Goal: Transaction & Acquisition: Purchase product/service

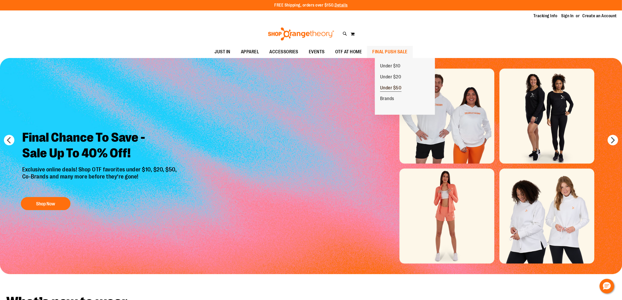
type input "**********"
click at [393, 84] on link "Under $50" at bounding box center [391, 88] width 32 height 11
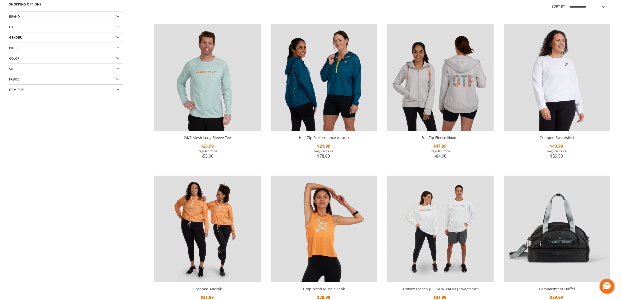
scroll to position [131, 0]
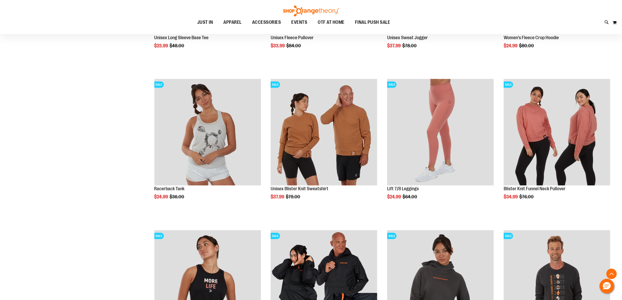
scroll to position [583, 0]
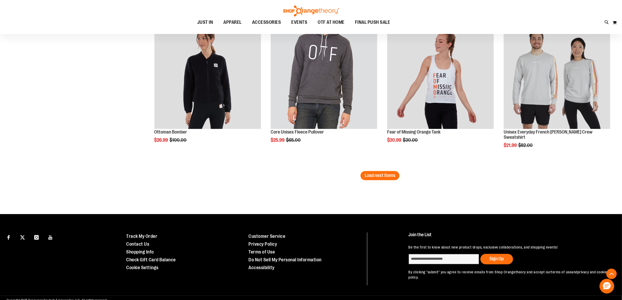
scroll to position [1247, 0]
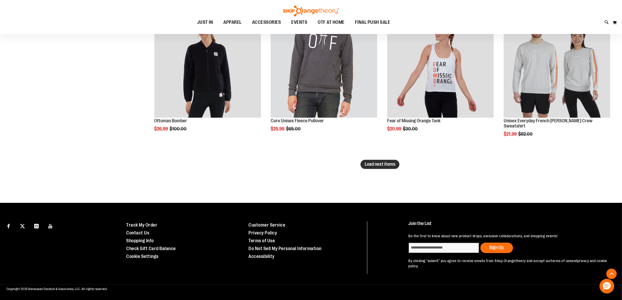
type input "**********"
click at [394, 165] on span "Load next items" at bounding box center [380, 163] width 31 height 5
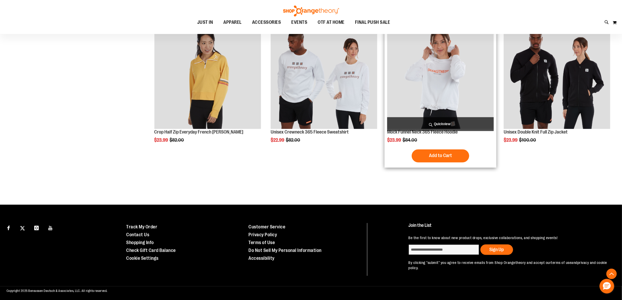
scroll to position [1389, 0]
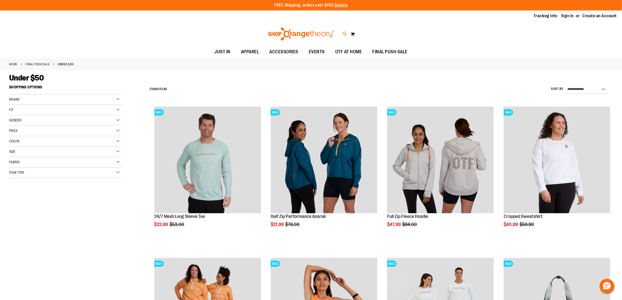
click at [344, 33] on icon at bounding box center [345, 34] width 4 height 6
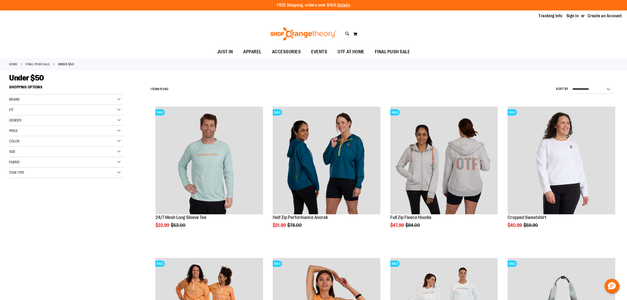
click at [264, 33] on input "Search" at bounding box center [313, 29] width 498 height 17
type input "*****"
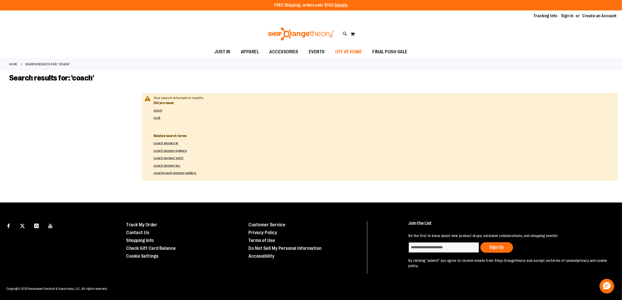
type input "**********"
click at [362, 52] on span "OTF AT HOME" at bounding box center [348, 52] width 27 height 12
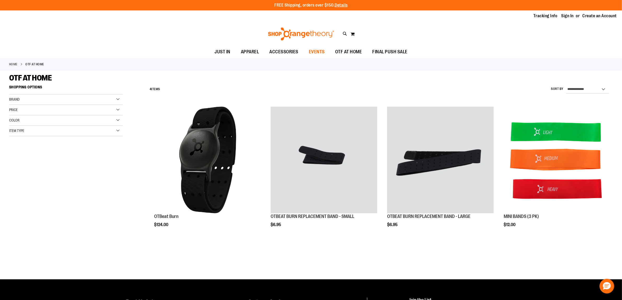
type input "**********"
click at [306, 52] on link "EVENTS" at bounding box center [317, 52] width 26 height 12
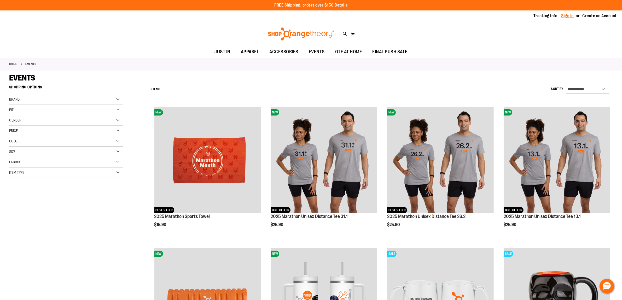
type input "**********"
click at [564, 17] on link "Sign In" at bounding box center [567, 16] width 13 height 6
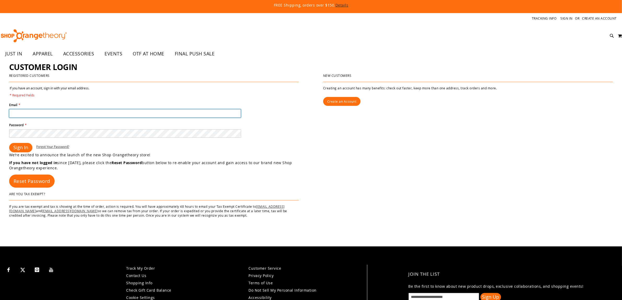
click at [92, 113] on input "Email *" at bounding box center [125, 113] width 232 height 8
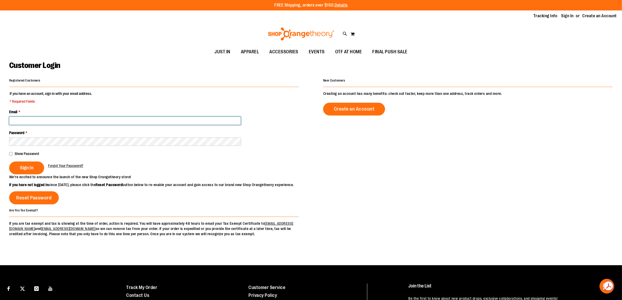
type input "**********"
click at [32, 168] on span "Sign In" at bounding box center [27, 168] width 14 height 6
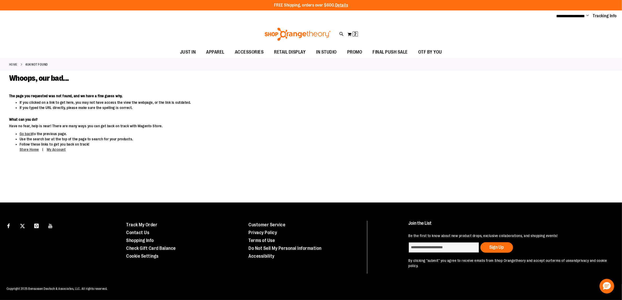
type input "**********"
click at [29, 137] on li "Use the search bar at the top of the page to search for your products." at bounding box center [254, 138] width 468 height 5
click at [28, 131] on li "Go back to the previous page." at bounding box center [254, 133] width 468 height 5
click at [28, 132] on link "Go back" at bounding box center [26, 134] width 13 height 4
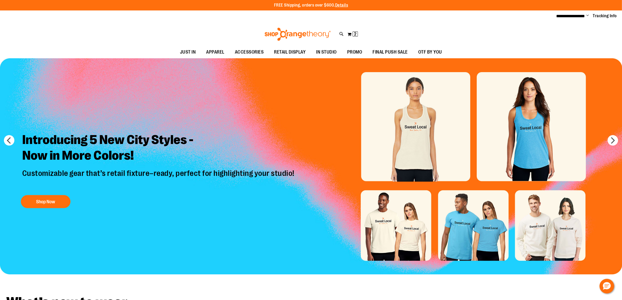
type input "**********"
click at [586, 16] on span "Change" at bounding box center [587, 15] width 3 height 5
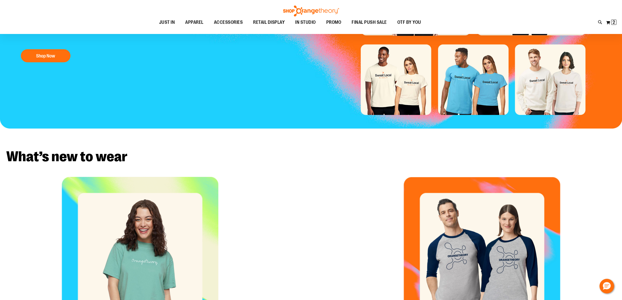
scroll to position [29, 0]
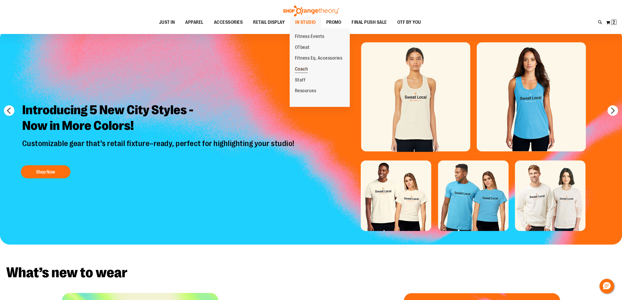
click at [307, 69] on link "Coach" at bounding box center [302, 69] width 24 height 11
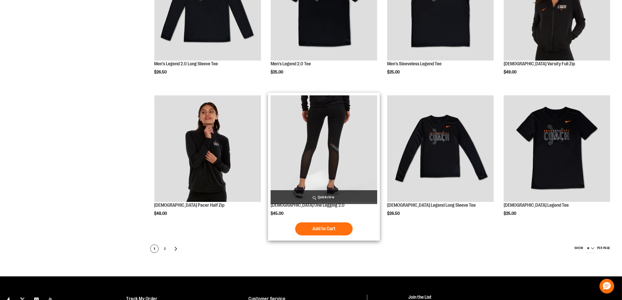
scroll to position [281, 0]
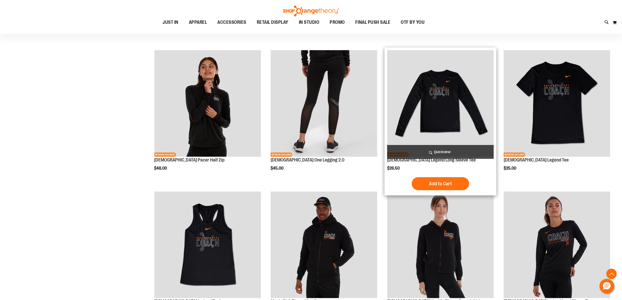
scroll to position [289, 0]
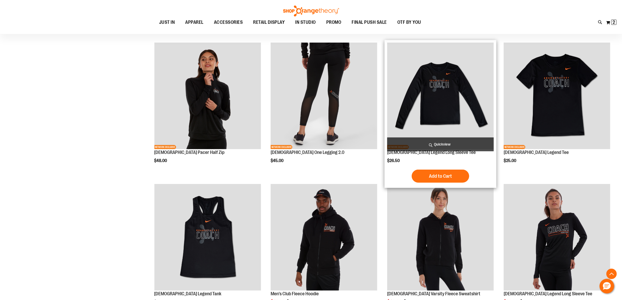
scroll to position [192, 0]
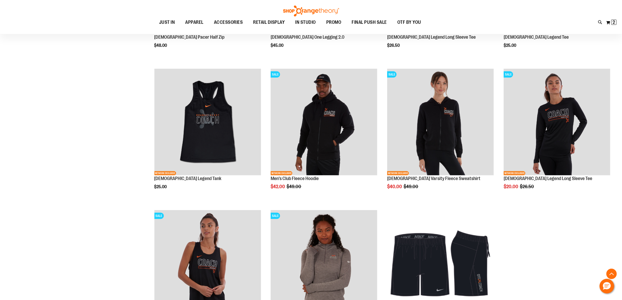
scroll to position [387, 0]
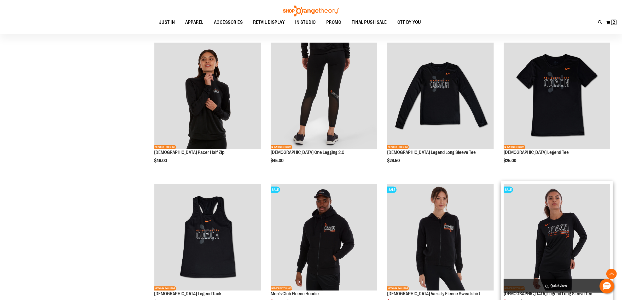
scroll to position [419, 0]
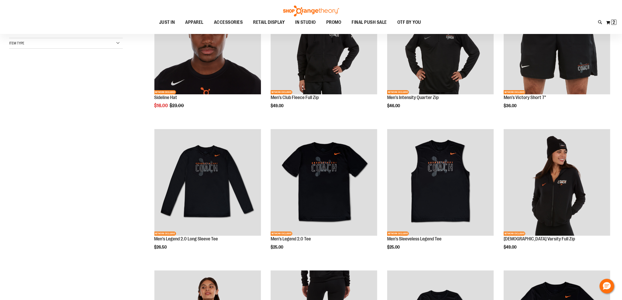
scroll to position [65, 0]
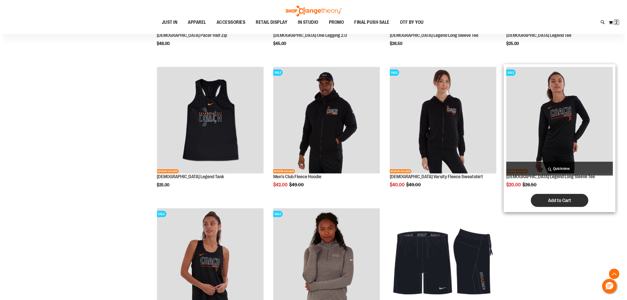
scroll to position [391, 0]
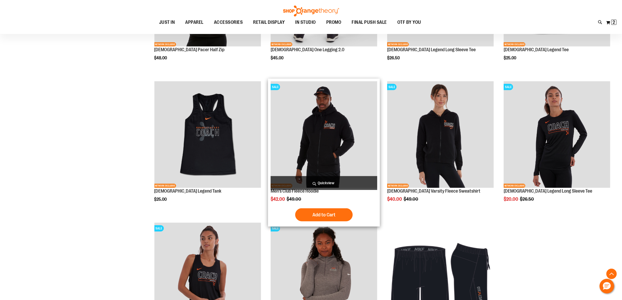
type input "**********"
click at [310, 182] on span "Quickview" at bounding box center [324, 183] width 107 height 14
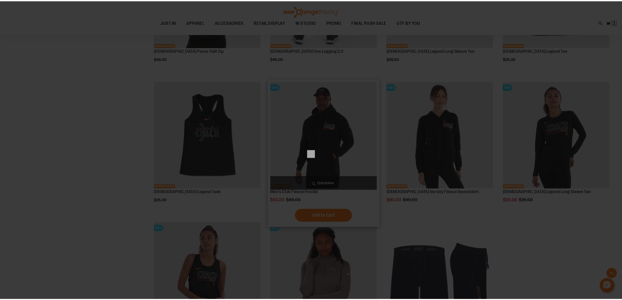
scroll to position [0, 0]
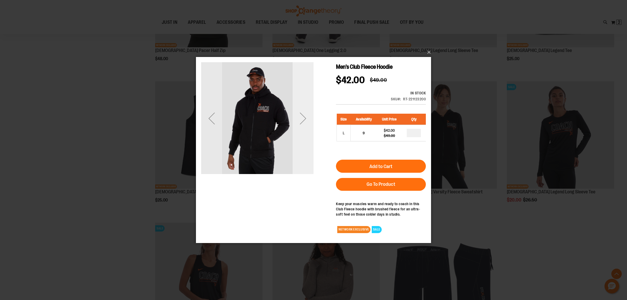
click at [307, 122] on div "Next" at bounding box center [303, 118] width 21 height 21
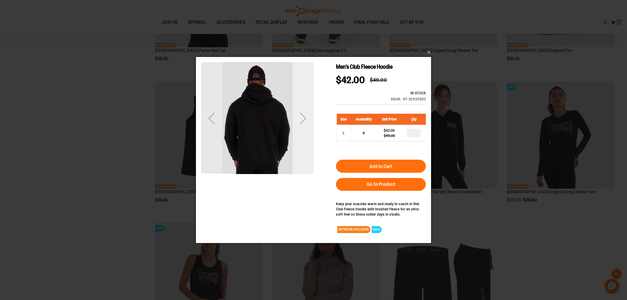
click at [307, 122] on div "Next" at bounding box center [303, 118] width 21 height 21
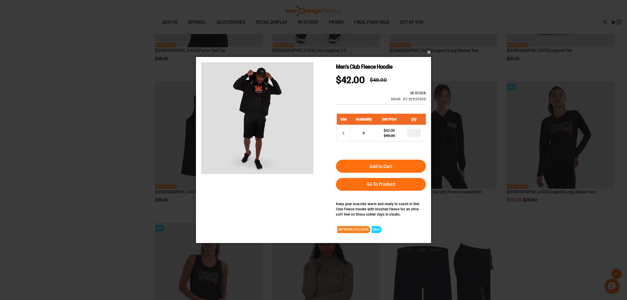
click at [430, 51] on button "×" at bounding box center [314, 51] width 235 height 11
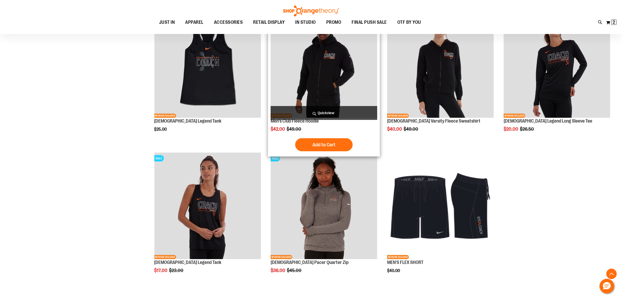
scroll to position [457, 0]
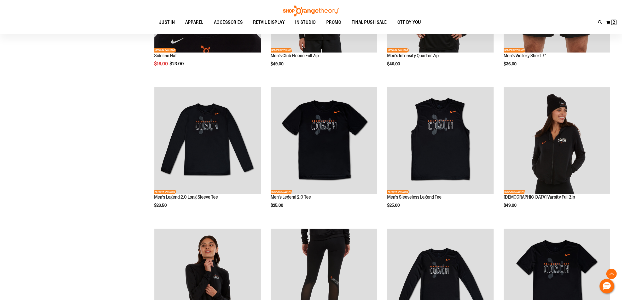
scroll to position [97, 0]
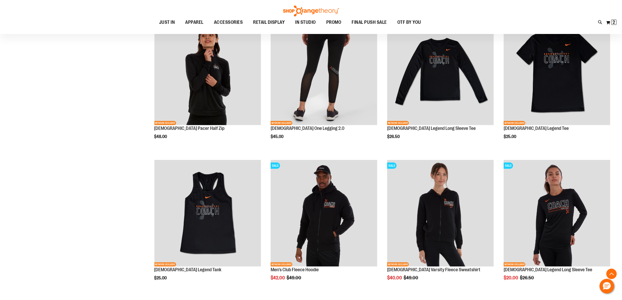
scroll to position [326, 0]
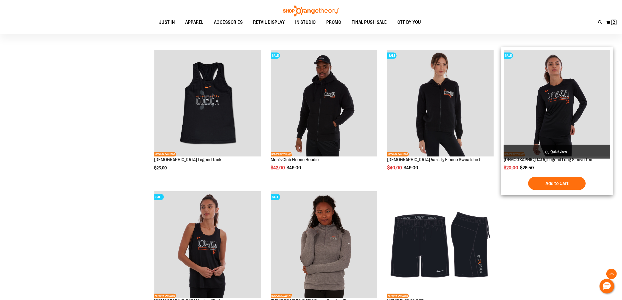
scroll to position [424, 0]
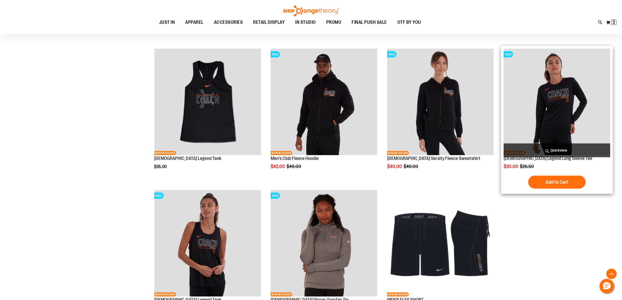
click at [569, 133] on img "product" at bounding box center [557, 102] width 107 height 107
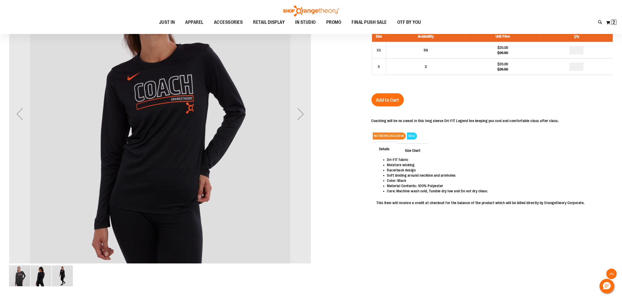
scroll to position [114, 0]
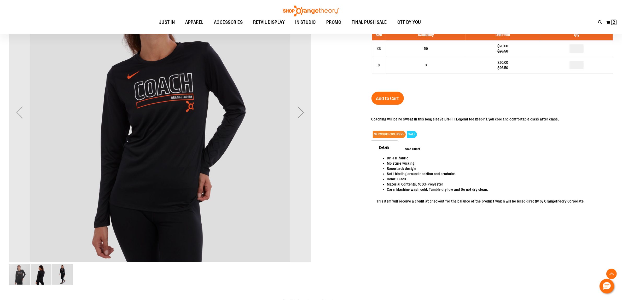
type input "**********"
click at [41, 272] on img "image 2 of 3" at bounding box center [41, 274] width 21 height 21
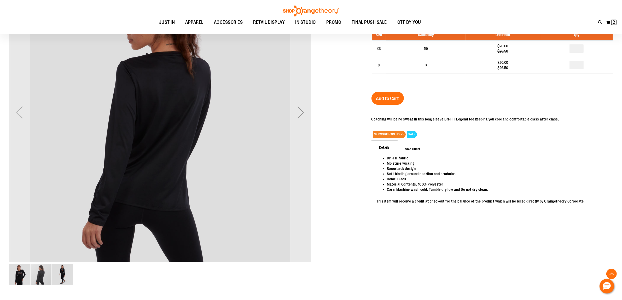
click at [64, 274] on img "image 3 of 3" at bounding box center [62, 274] width 21 height 21
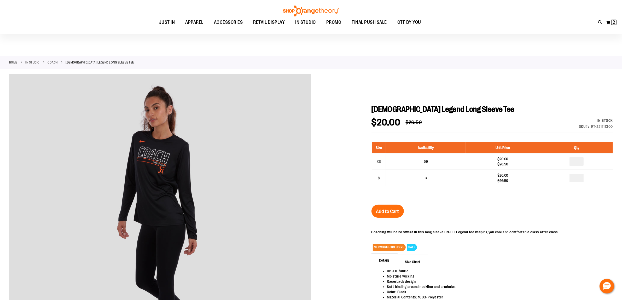
scroll to position [0, 0]
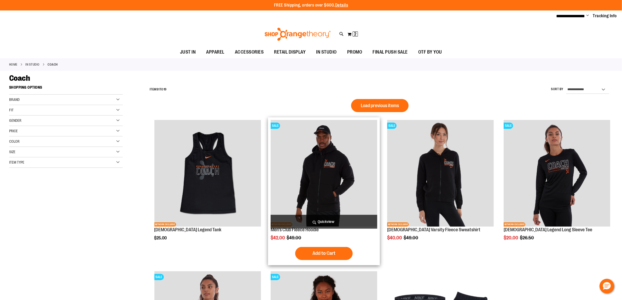
type input "**********"
click at [318, 177] on img "product" at bounding box center [324, 173] width 107 height 107
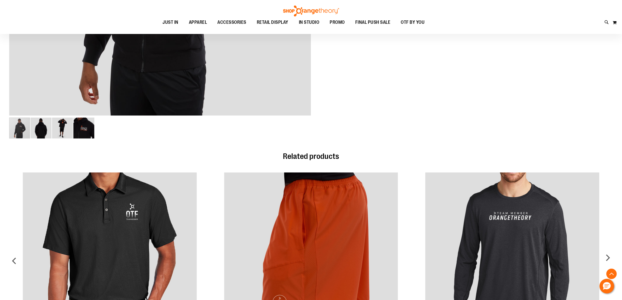
scroll to position [15, 0]
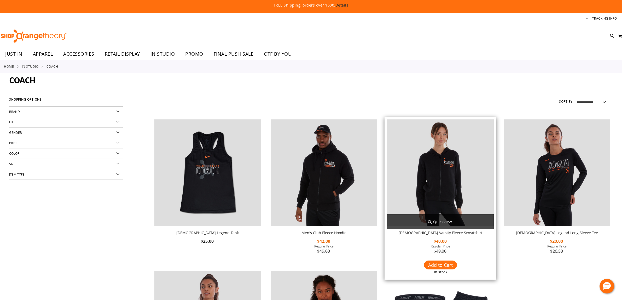
click at [458, 119] on img "product" at bounding box center [440, 172] width 107 height 107
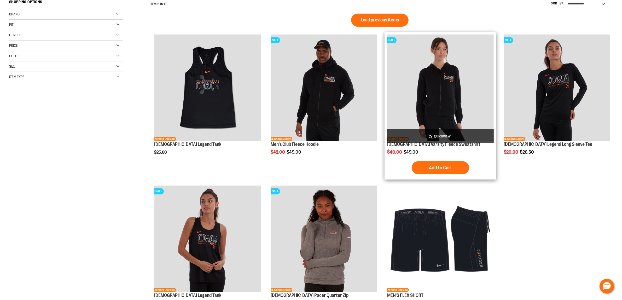
scroll to position [85, 0]
click at [458, 86] on img "product" at bounding box center [440, 87] width 107 height 107
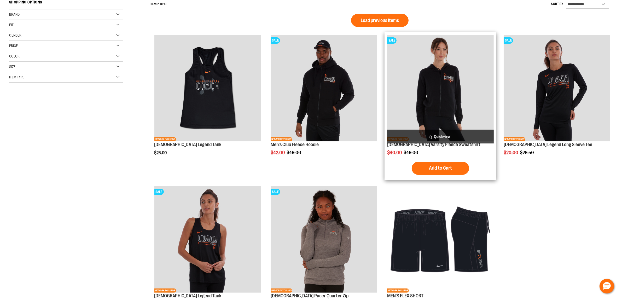
type input "**********"
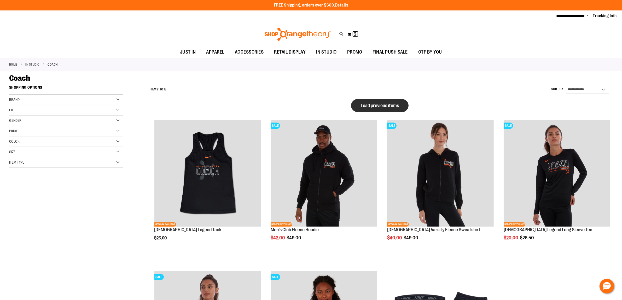
type input "**********"
click at [390, 108] on button "Load previous items" at bounding box center [379, 105] width 57 height 13
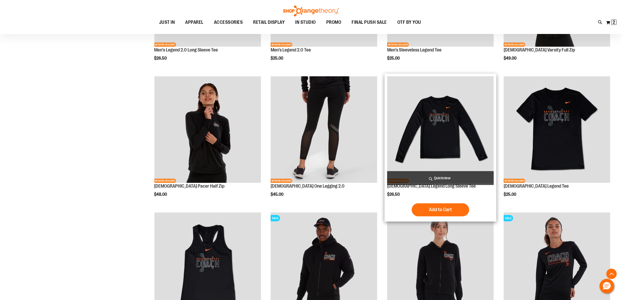
scroll to position [293, 0]
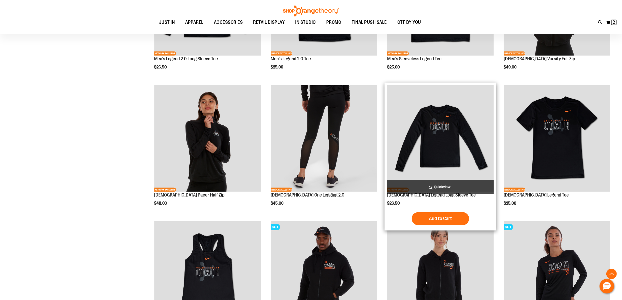
click at [449, 199] on div "Ladies Legend Long Sleeve Tee $26.50 Quickview Add to Cart In stock" at bounding box center [440, 156] width 107 height 143
click at [448, 198] on div "Ladies Legend Long Sleeve Tee $26.50 Quickview Add to Cart In stock" at bounding box center [440, 156] width 107 height 143
click at [454, 149] on img "product" at bounding box center [440, 138] width 107 height 107
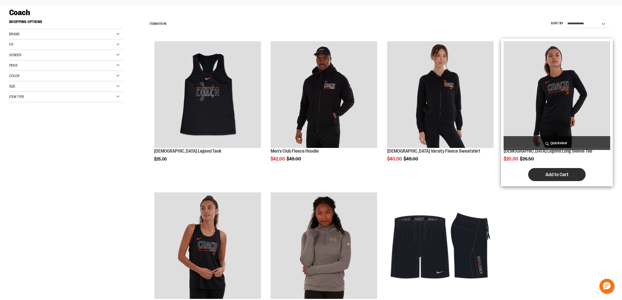
scroll to position [163, 0]
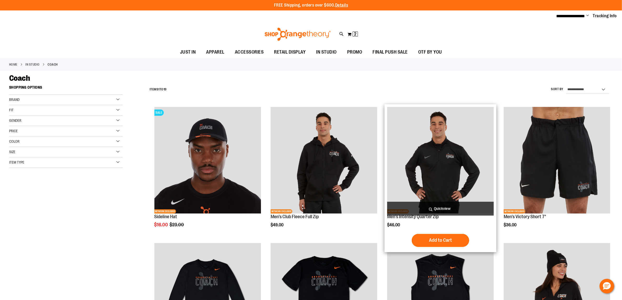
type input "**********"
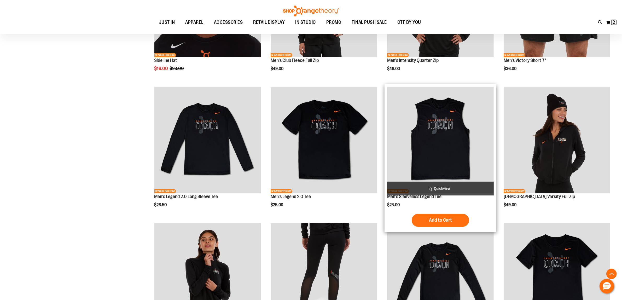
scroll to position [130, 0]
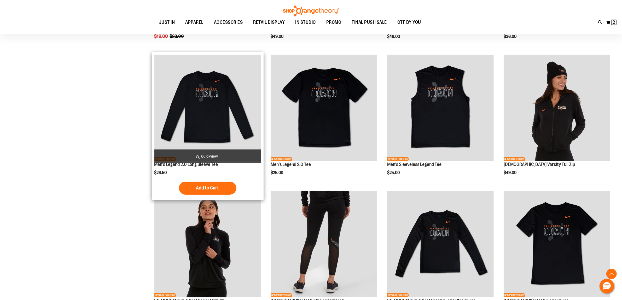
click at [221, 106] on img "product" at bounding box center [207, 108] width 107 height 107
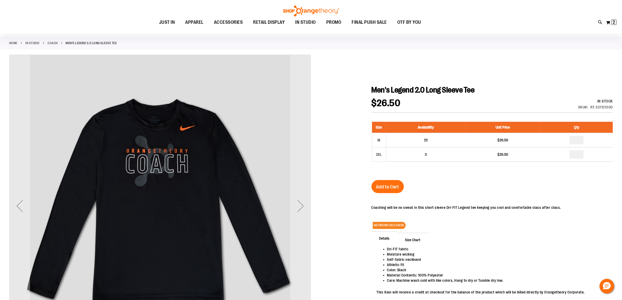
scroll to position [32, 0]
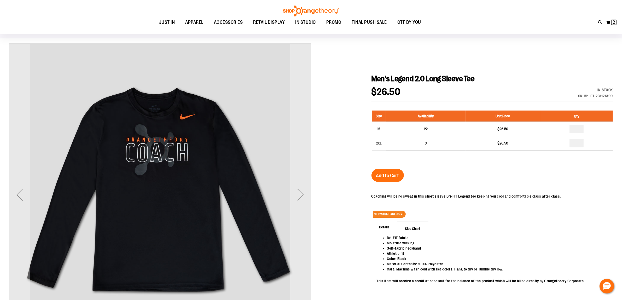
type input "**********"
click at [300, 199] on div "Next" at bounding box center [300, 194] width 21 height 21
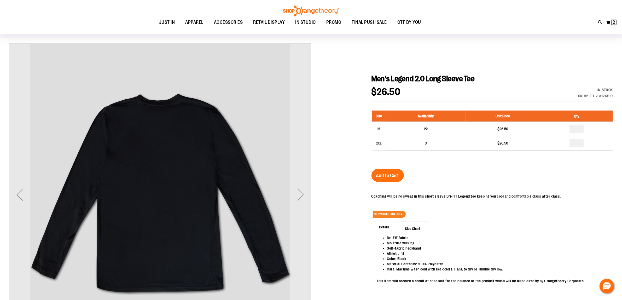
click at [300, 199] on div "Next" at bounding box center [300, 194] width 21 height 21
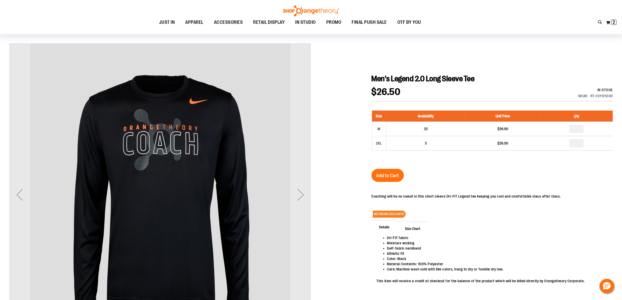
click at [300, 199] on div "Next" at bounding box center [300, 194] width 21 height 21
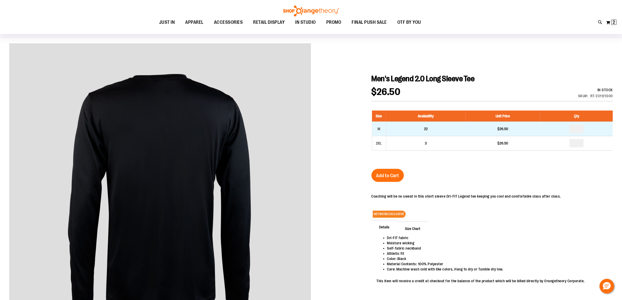
click at [403, 129] on td "22" at bounding box center [426, 128] width 80 height 14
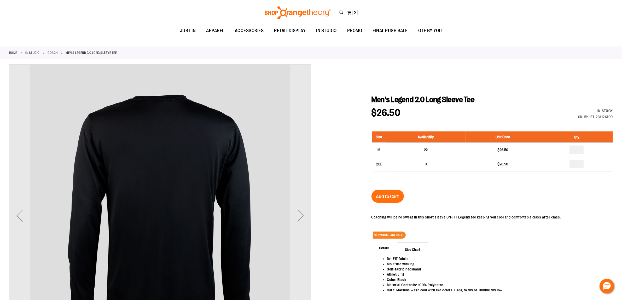
scroll to position [0, 0]
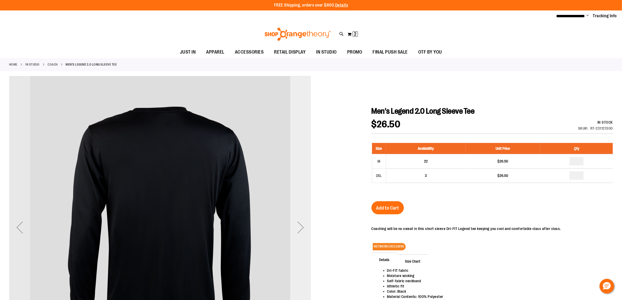
click at [301, 234] on div "Next" at bounding box center [300, 227] width 21 height 21
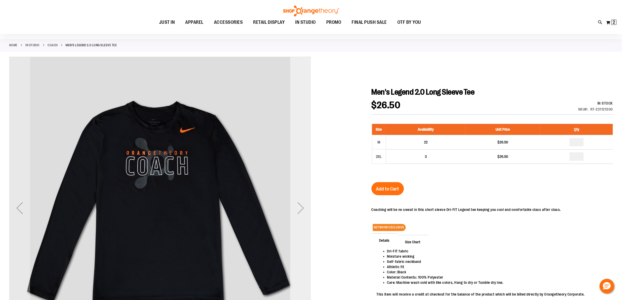
scroll to position [97, 0]
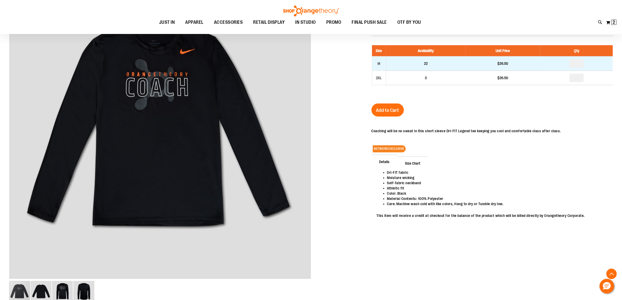
click at [413, 63] on td "22" at bounding box center [426, 63] width 80 height 14
click at [376, 60] on div "M" at bounding box center [379, 64] width 8 height 8
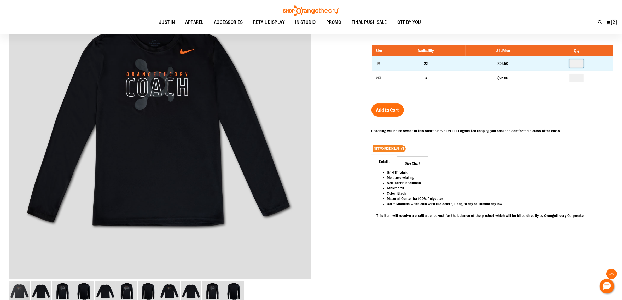
click at [581, 63] on input "number" at bounding box center [576, 63] width 14 height 8
type input "*"
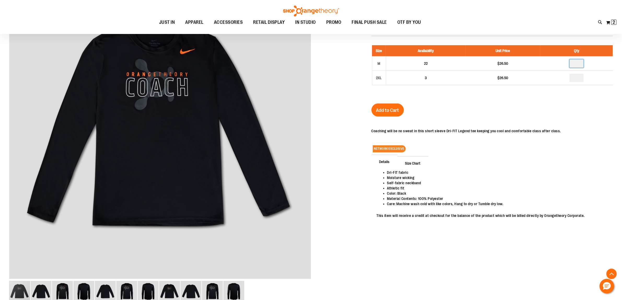
click at [568, 98] on div "Men's Legend 2.0 Long Sleeve Tee $26.50 In stock Only %1 left SKU RT-231121300 …" at bounding box center [491, 121] width 241 height 224
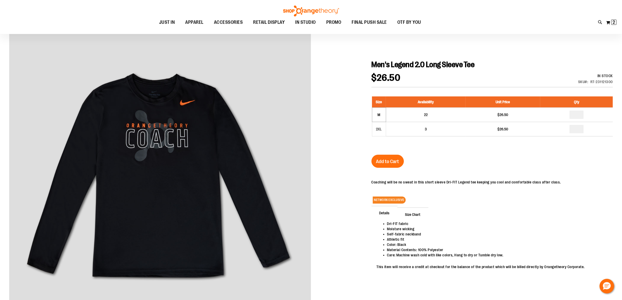
scroll to position [32, 0]
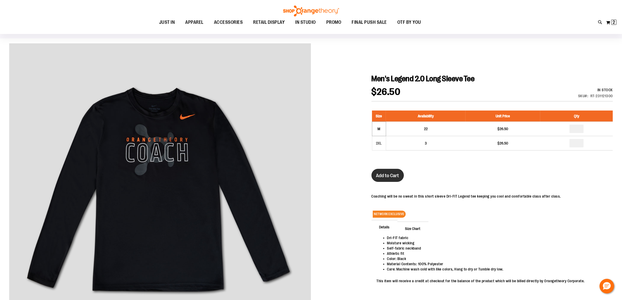
click at [388, 179] on button "Add to Cart" at bounding box center [387, 175] width 32 height 13
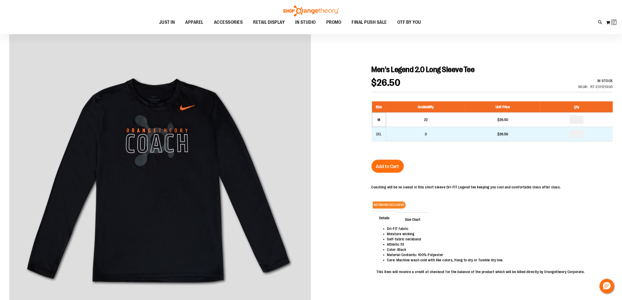
scroll to position [0, 0]
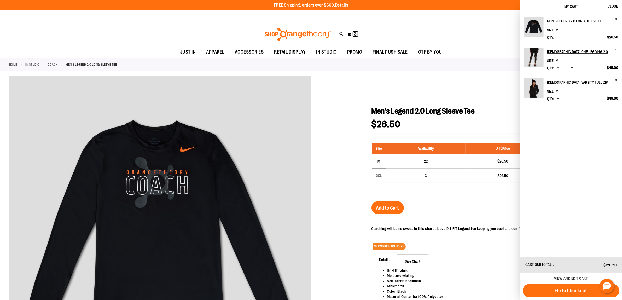
click at [528, 98] on img "Product" at bounding box center [534, 88] width 20 height 20
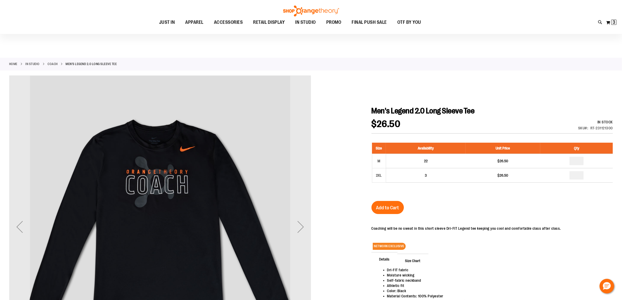
scroll to position [97, 0]
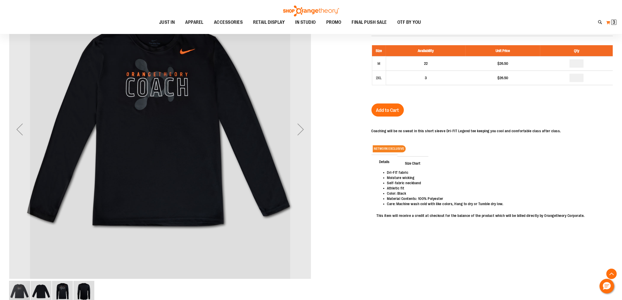
type input "**********"
click at [613, 22] on span "3" at bounding box center [614, 22] width 3 height 5
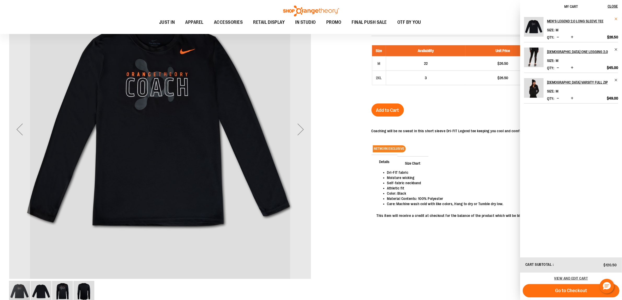
click at [617, 18] on span "Remove item" at bounding box center [616, 19] width 4 height 4
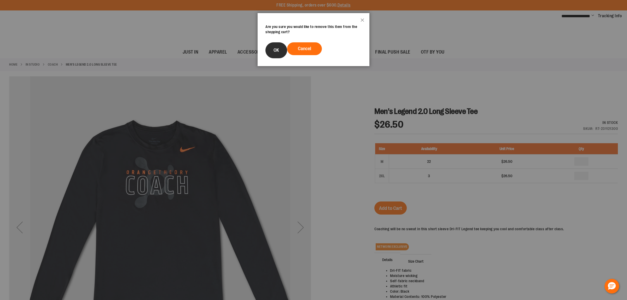
click at [272, 47] on button "OK" at bounding box center [276, 50] width 22 height 16
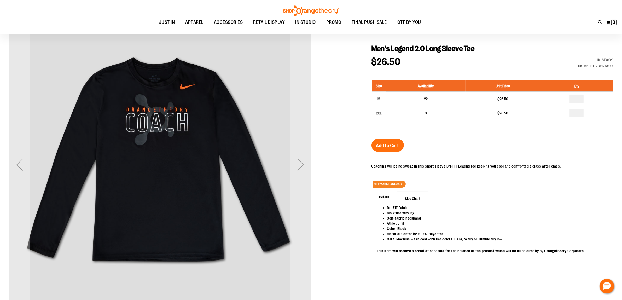
scroll to position [65, 0]
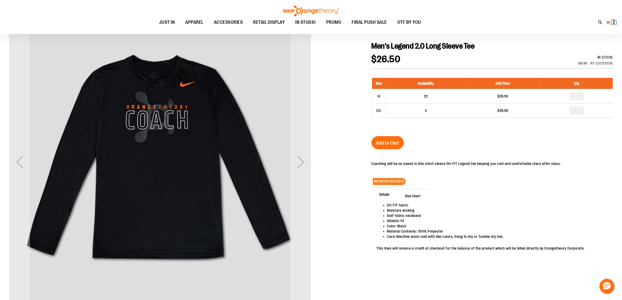
click at [613, 21] on span "2" at bounding box center [614, 22] width 2 height 5
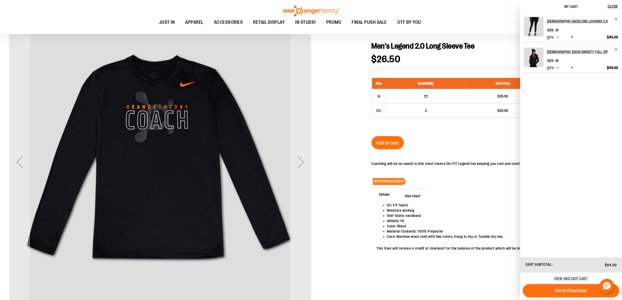
click at [442, 149] on div "Men's Legend 2.0 Long Sleeve Tee $26.50 In stock Only %1 left SKU RT-231121300 …" at bounding box center [491, 153] width 241 height 224
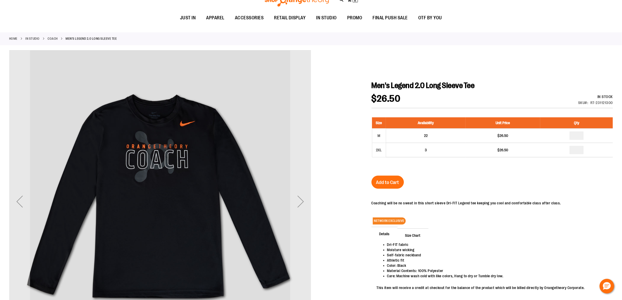
scroll to position [0, 0]
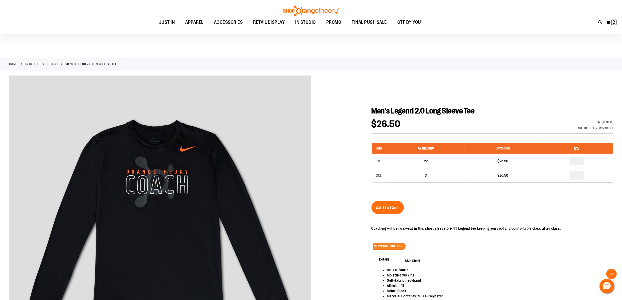
scroll to position [97, 0]
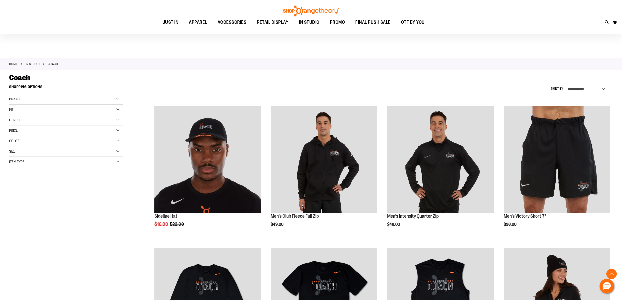
scroll to position [368, 0]
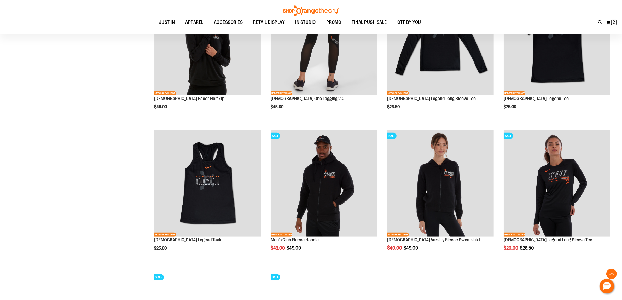
scroll to position [473, 0]
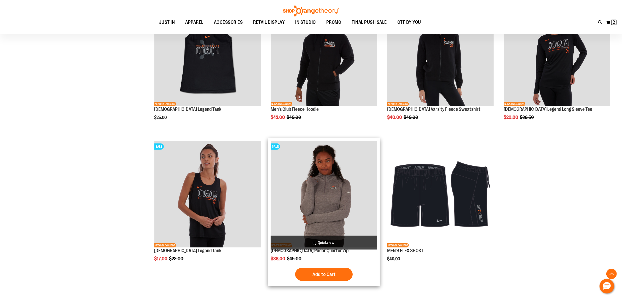
type input "**********"
click at [349, 206] on img "product" at bounding box center [324, 194] width 107 height 107
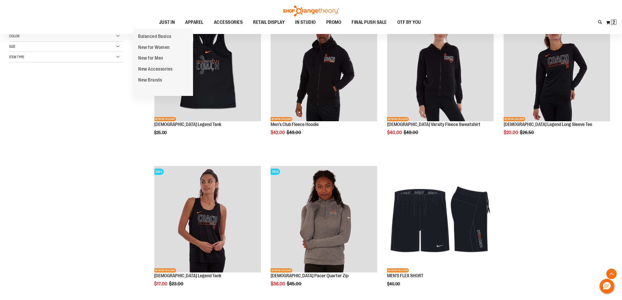
scroll to position [87, 0]
